Goal: Navigation & Orientation: Find specific page/section

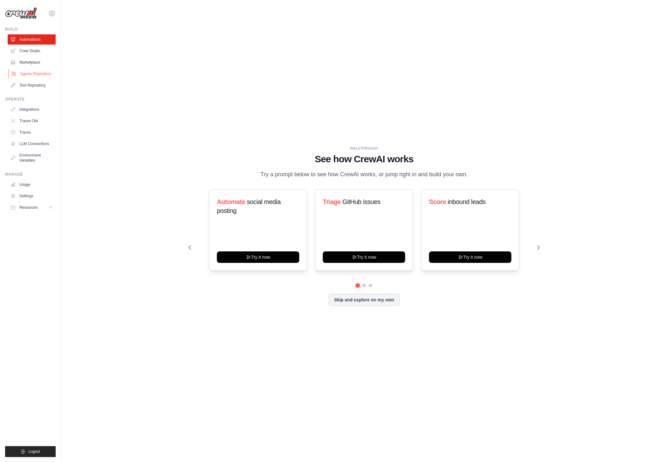
click at [37, 75] on link "Agents Repository" at bounding box center [32, 74] width 48 height 10
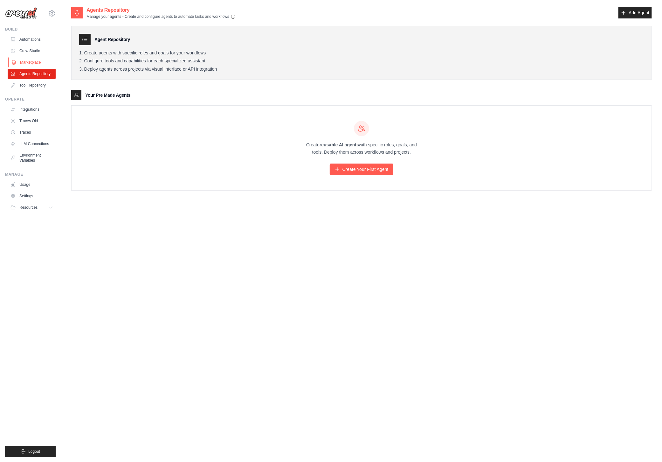
click at [37, 61] on link "Marketplace" at bounding box center [32, 62] width 48 height 10
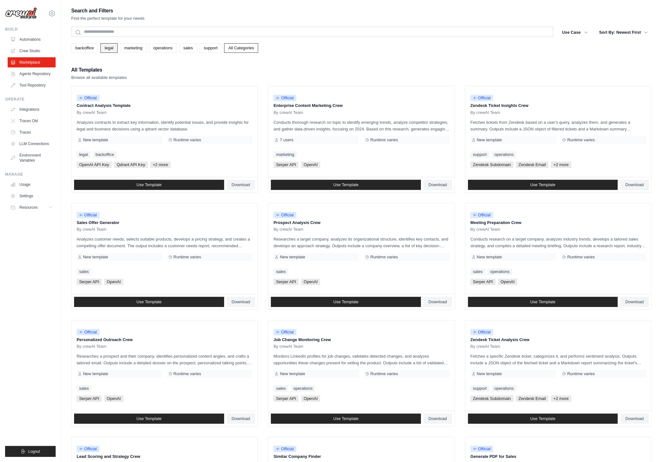
click at [107, 49] on link "legal" at bounding box center [108, 48] width 17 height 10
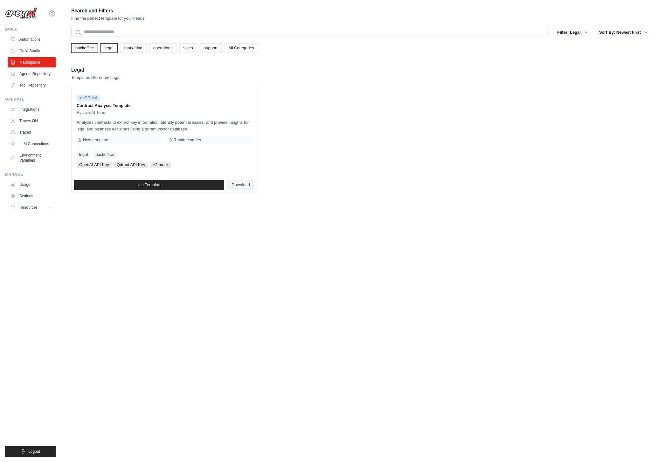
click at [90, 51] on link "backoffice" at bounding box center [84, 48] width 27 height 10
